Goal: Transaction & Acquisition: Book appointment/travel/reservation

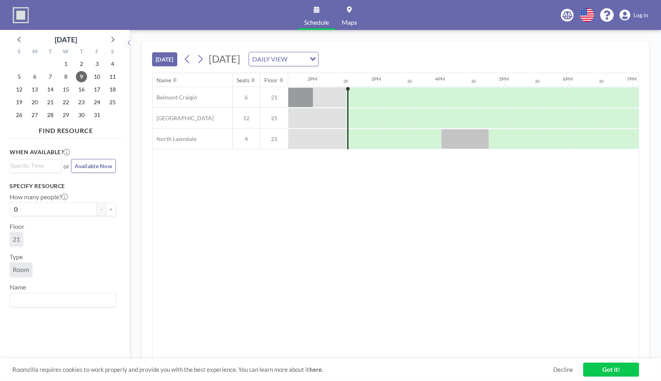
scroll to position [0, 895]
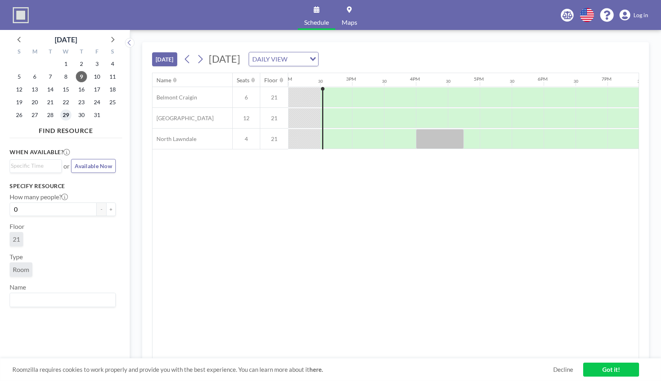
click at [68, 119] on span "29" at bounding box center [65, 114] width 11 height 11
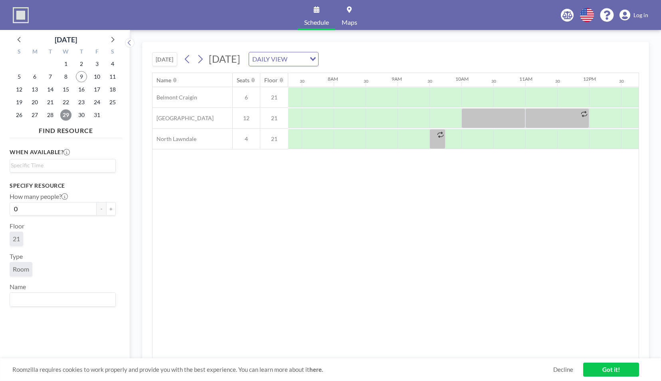
scroll to position [0, 479]
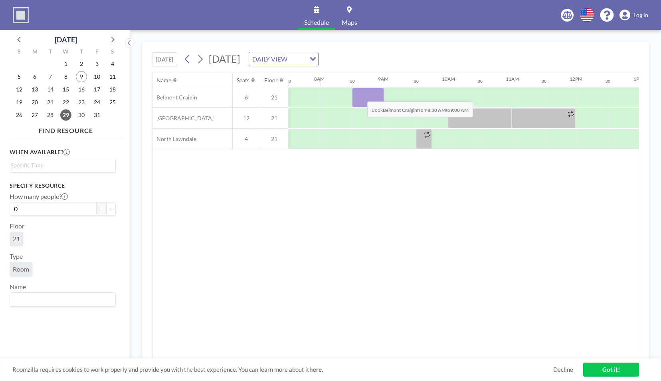
click at [361, 95] on div at bounding box center [368, 97] width 32 height 20
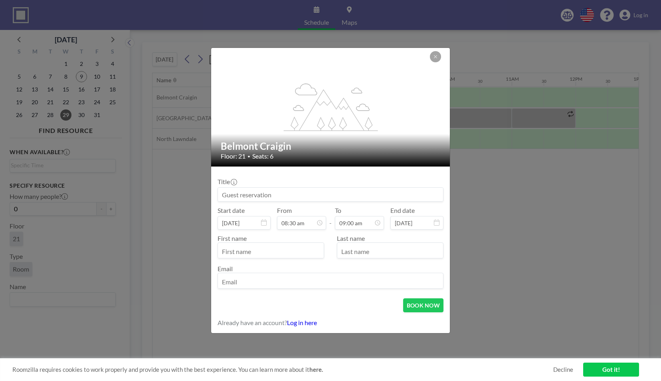
click at [394, 199] on input at bounding box center [330, 195] width 225 height 14
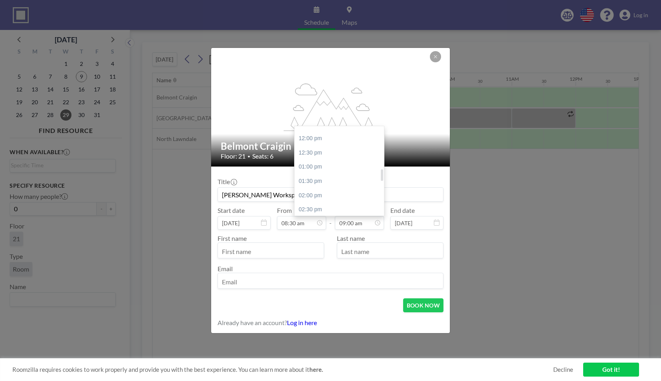
scroll to position [376, 0]
type input "[PERSON_NAME] Workspace"
click at [322, 208] on div "04:00 pm" at bounding box center [341, 212] width 93 height 14
type input "04:00 pm"
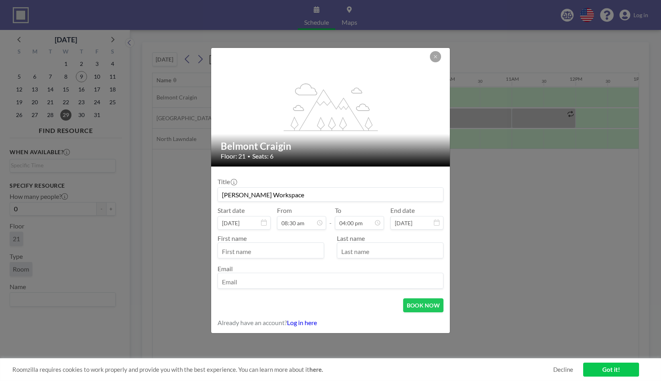
scroll to position [242, 0]
click at [266, 250] on input "text" at bounding box center [271, 251] width 106 height 14
type input "[PERSON_NAME]"
type input "[EMAIL_ADDRESS][DOMAIN_NAME]"
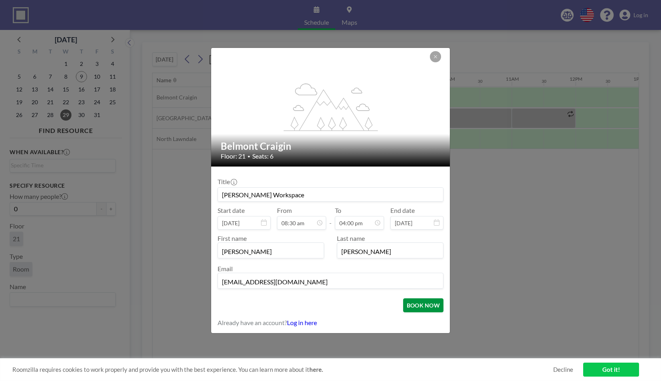
click at [438, 306] on button "BOOK NOW" at bounding box center [423, 305] width 40 height 14
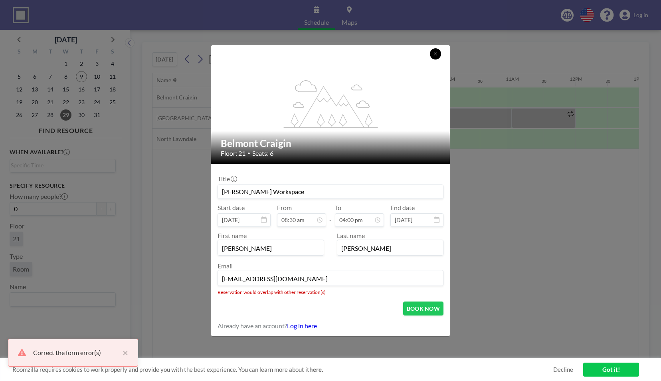
click at [432, 55] on button at bounding box center [435, 53] width 11 height 11
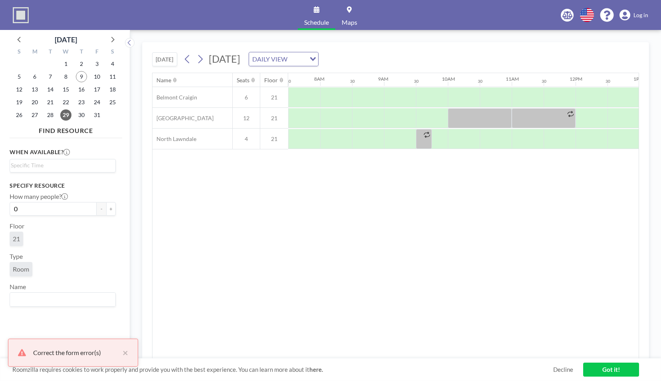
drag, startPoint x: 419, startPoint y: 359, endPoint x: 448, endPoint y: 358, distance: 28.8
click at [448, 358] on div "[DATE] [DATE] DAILY VIEW Loading... Name Seats Floor 12AM 30 1AM 30 2AM 30 3AM …" at bounding box center [395, 205] width 507 height 327
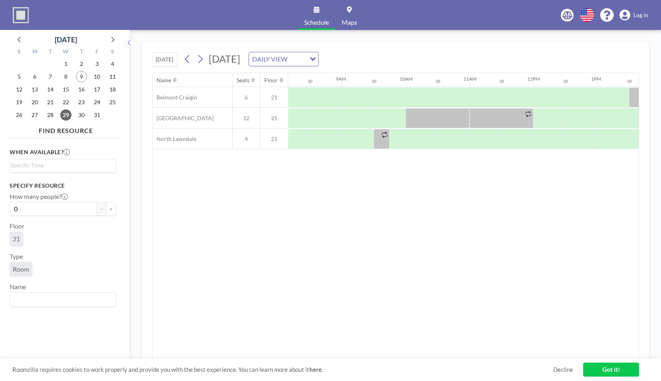
scroll to position [0, 526]
click at [325, 93] on div at bounding box center [322, 97] width 32 height 20
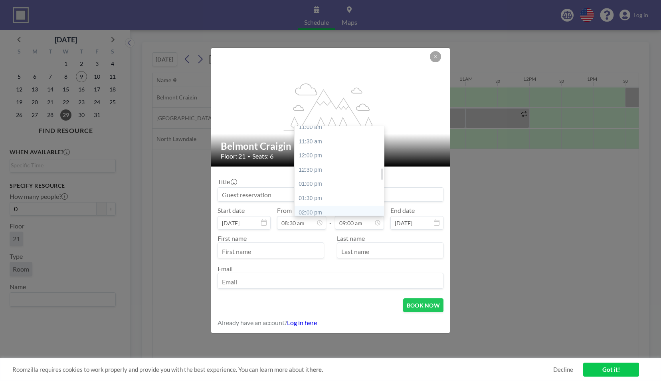
scroll to position [336, 0]
click at [320, 183] on div "01:30 pm" at bounding box center [341, 181] width 93 height 14
type input "01:30 pm"
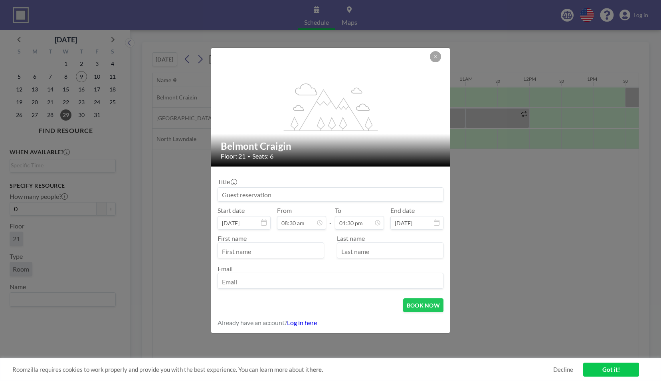
click at [273, 193] on input at bounding box center [330, 195] width 225 height 14
type input "[PERSON_NAME] Workspace"
click at [249, 252] on input "text" at bounding box center [271, 251] width 106 height 14
type input "[PERSON_NAME]"
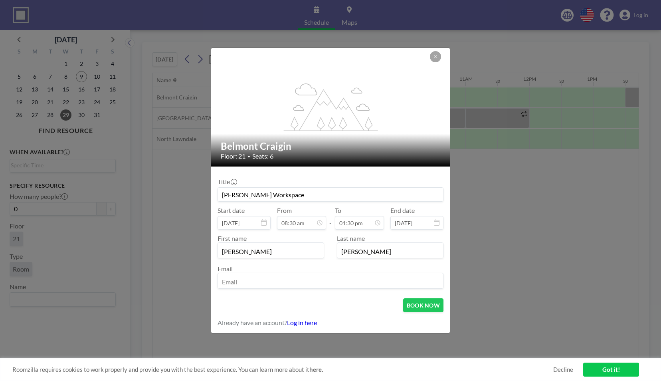
type input "[EMAIL_ADDRESS][DOMAIN_NAME]"
click at [430, 304] on button "BOOK NOW" at bounding box center [423, 305] width 40 height 14
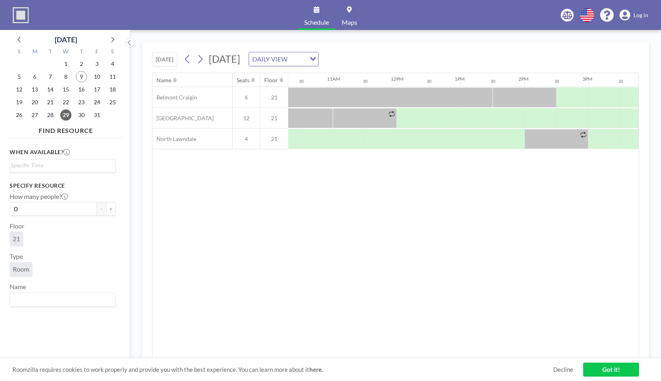
scroll to position [0, 669]
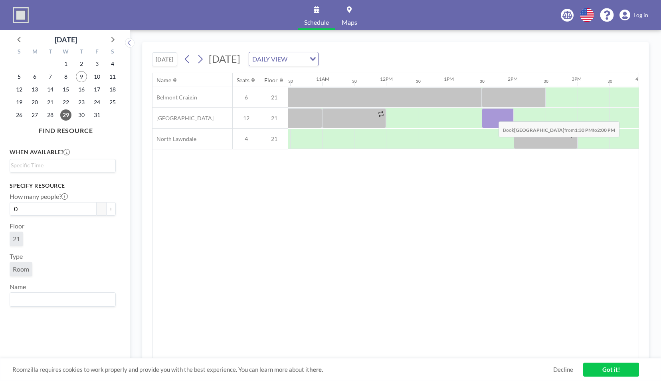
click at [492, 115] on div at bounding box center [498, 118] width 32 height 20
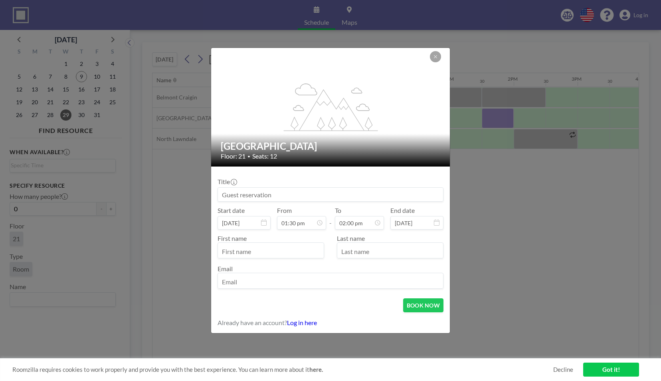
click at [333, 195] on input at bounding box center [330, 195] width 225 height 14
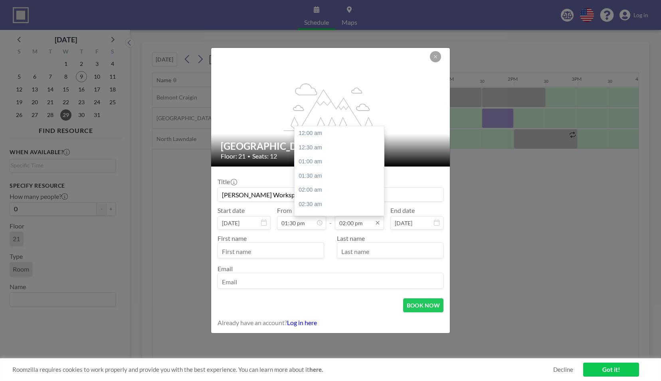
scroll to position [398, 0]
type input "[PERSON_NAME] Workspace"
click at [336, 188] on div "04:00 pm" at bounding box center [341, 190] width 93 height 14
type input "04:00 pm"
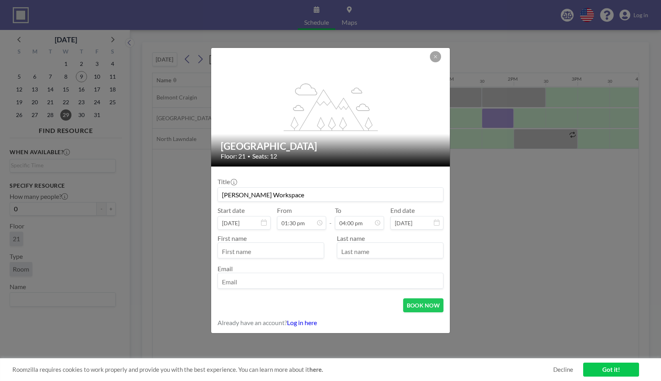
scroll to position [384, 0]
drag, startPoint x: 278, startPoint y: 256, endPoint x: 284, endPoint y: 254, distance: 5.9
click at [278, 256] on input "text" at bounding box center [271, 251] width 106 height 14
type input "[PERSON_NAME]"
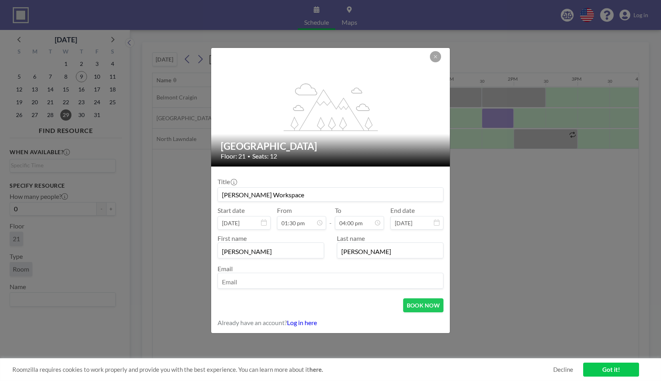
type input "[EMAIL_ADDRESS][DOMAIN_NAME]"
click at [425, 306] on button "BOOK NOW" at bounding box center [423, 305] width 40 height 14
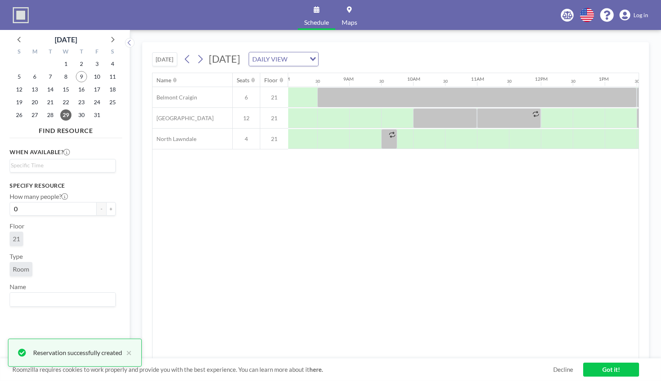
scroll to position [0, 556]
